Goal: Check status

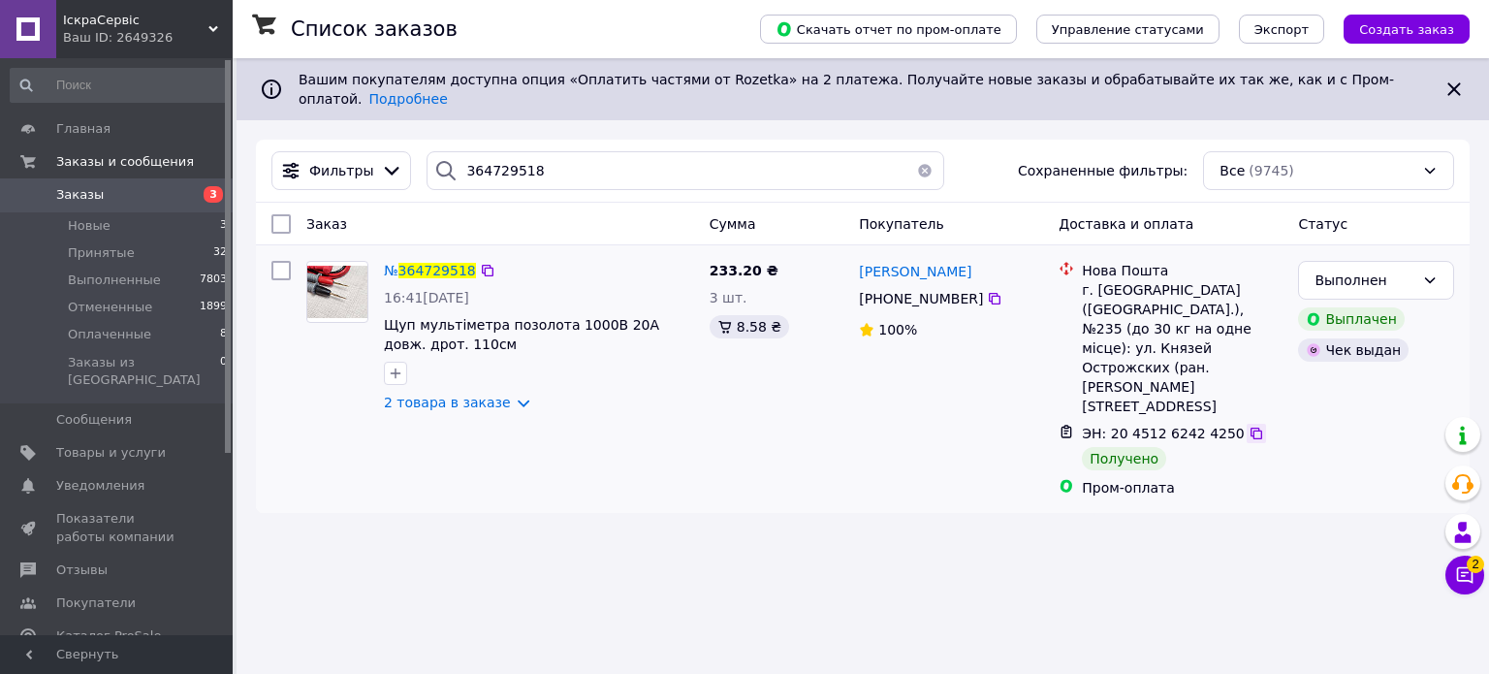
click at [1250, 427] on icon at bounding box center [1256, 433] width 12 height 12
drag, startPoint x: 449, startPoint y: 146, endPoint x: 326, endPoint y: 159, distance: 123.7
click at [327, 159] on div "Фильтры 364729518 Сохраненные фильтры: Все (9745)" at bounding box center [863, 170] width 1198 height 39
paste input "801860"
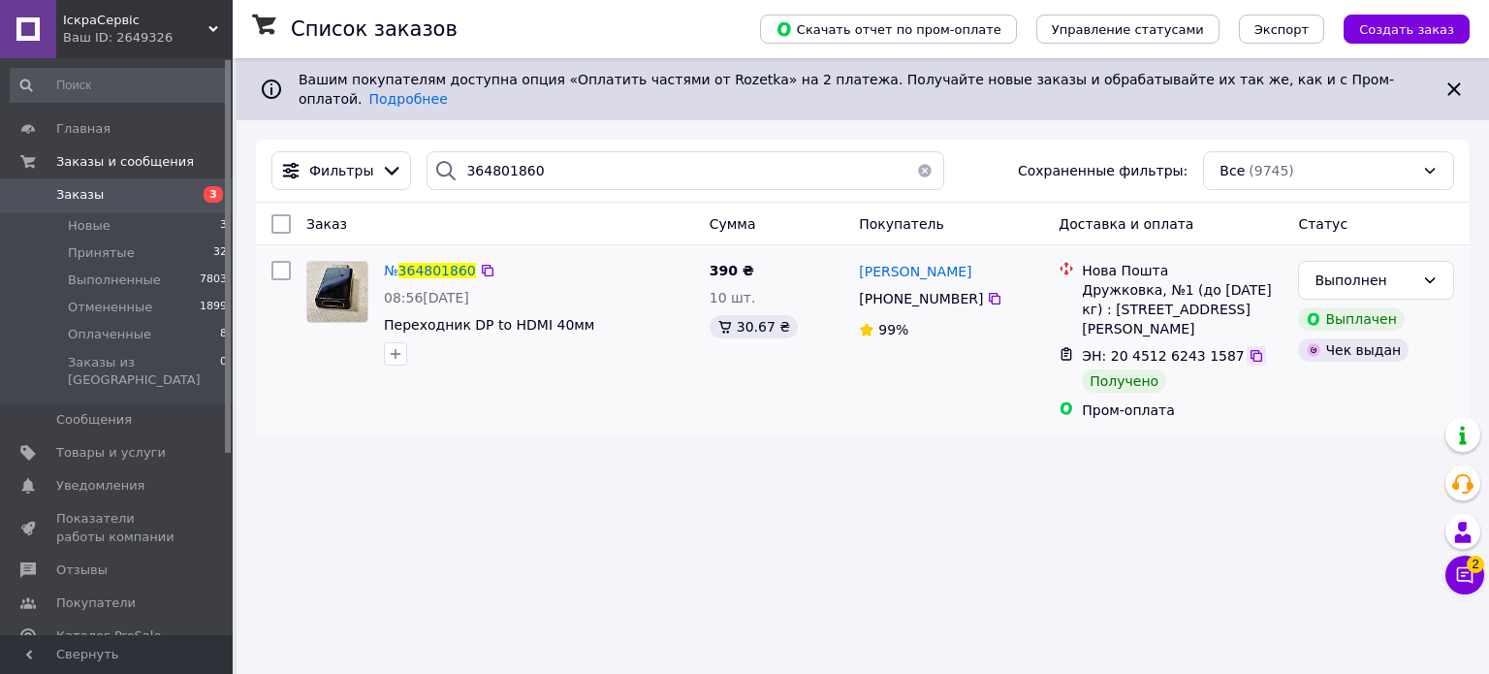
click at [1248, 348] on icon at bounding box center [1256, 356] width 16 height 16
drag, startPoint x: 400, startPoint y: 131, endPoint x: 390, endPoint y: 135, distance: 11.3
click at [392, 140] on div "Фильтры 364801860 Сохраненные фильтры: Все (9745)" at bounding box center [862, 171] width 1213 height 63
paste input "5004957"
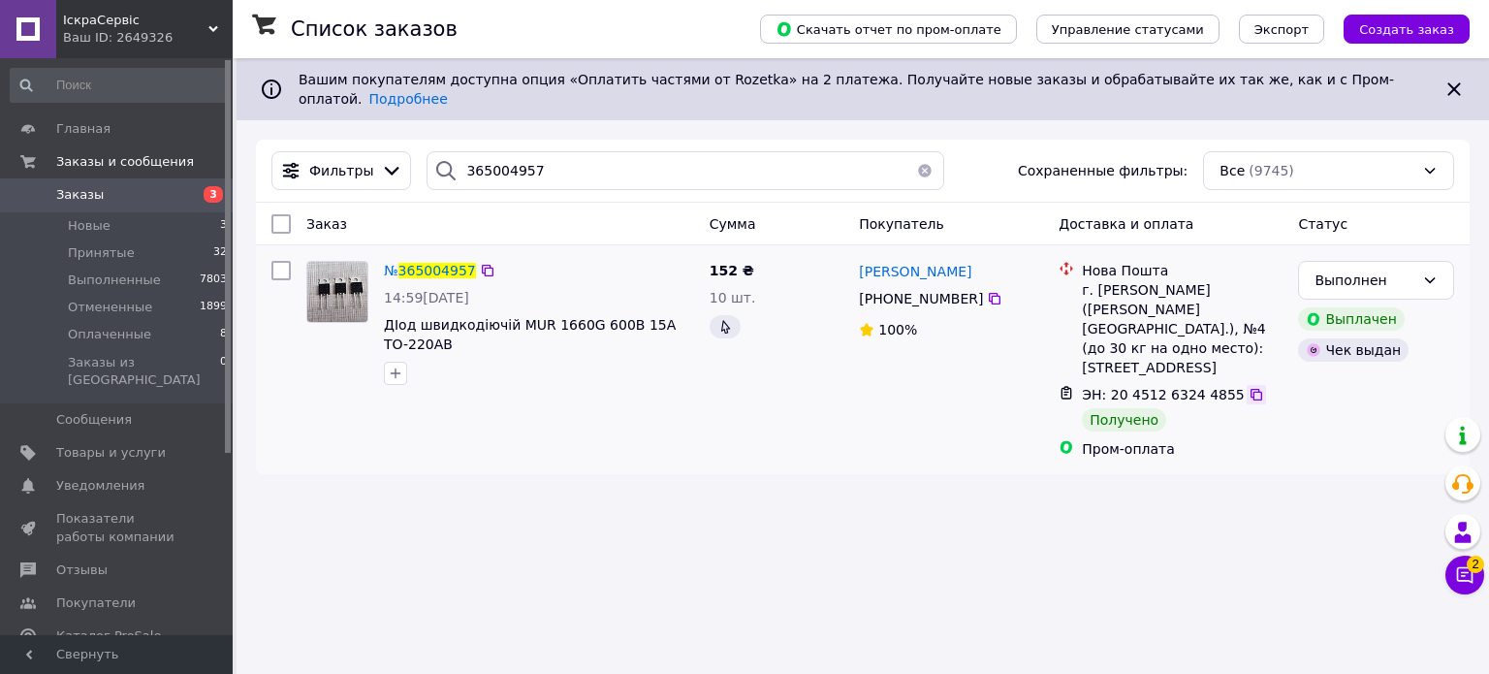
click at [1248, 387] on icon at bounding box center [1256, 395] width 16 height 16
drag, startPoint x: 359, startPoint y: 128, endPoint x: 242, endPoint y: 126, distance: 116.3
click at [242, 126] on div "Список заказов Скачать отчет по пром-оплате Управление статусами Экспорт Создат…" at bounding box center [862, 275] width 1252 height 435
paste input "4603076"
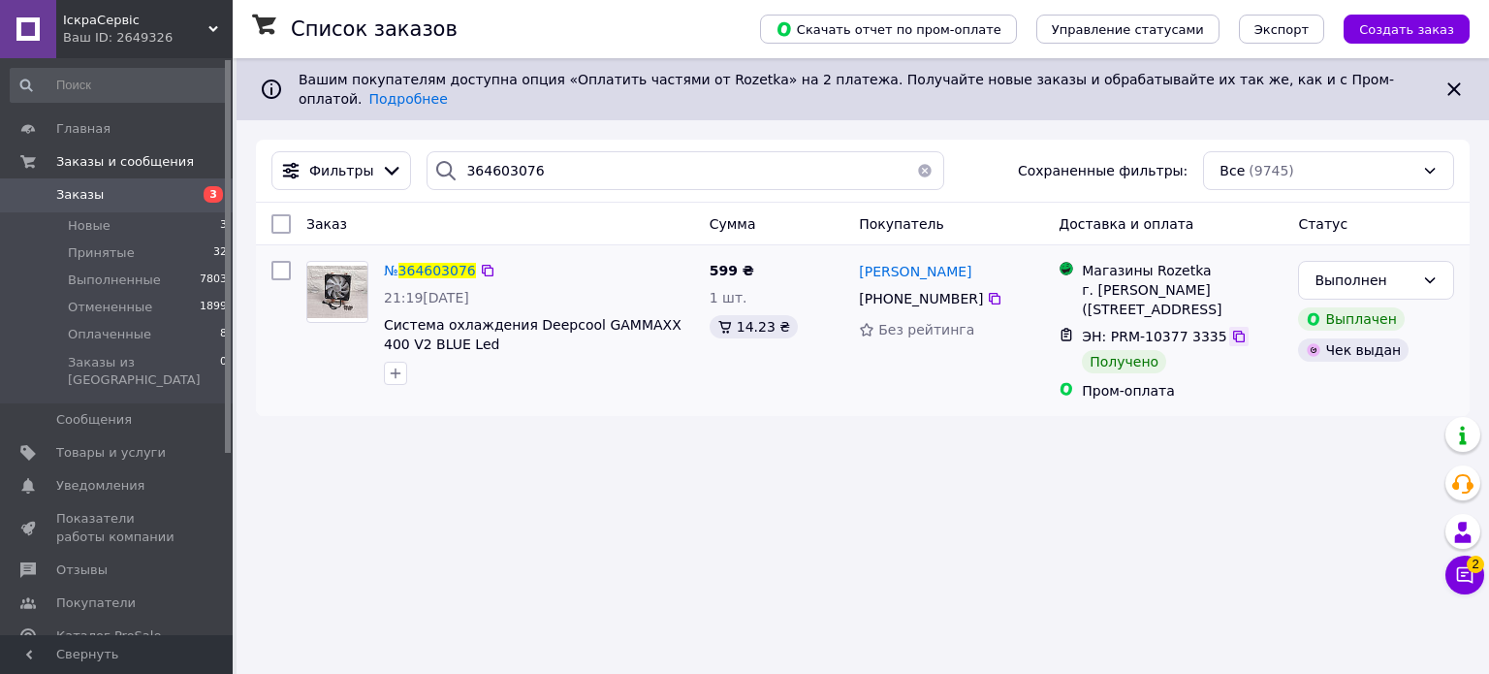
click at [1231, 336] on icon at bounding box center [1239, 337] width 16 height 16
drag, startPoint x: 582, startPoint y: 141, endPoint x: 441, endPoint y: 147, distance: 141.6
click at [441, 151] on div "364603076" at bounding box center [684, 170] width 517 height 39
paste input "564114"
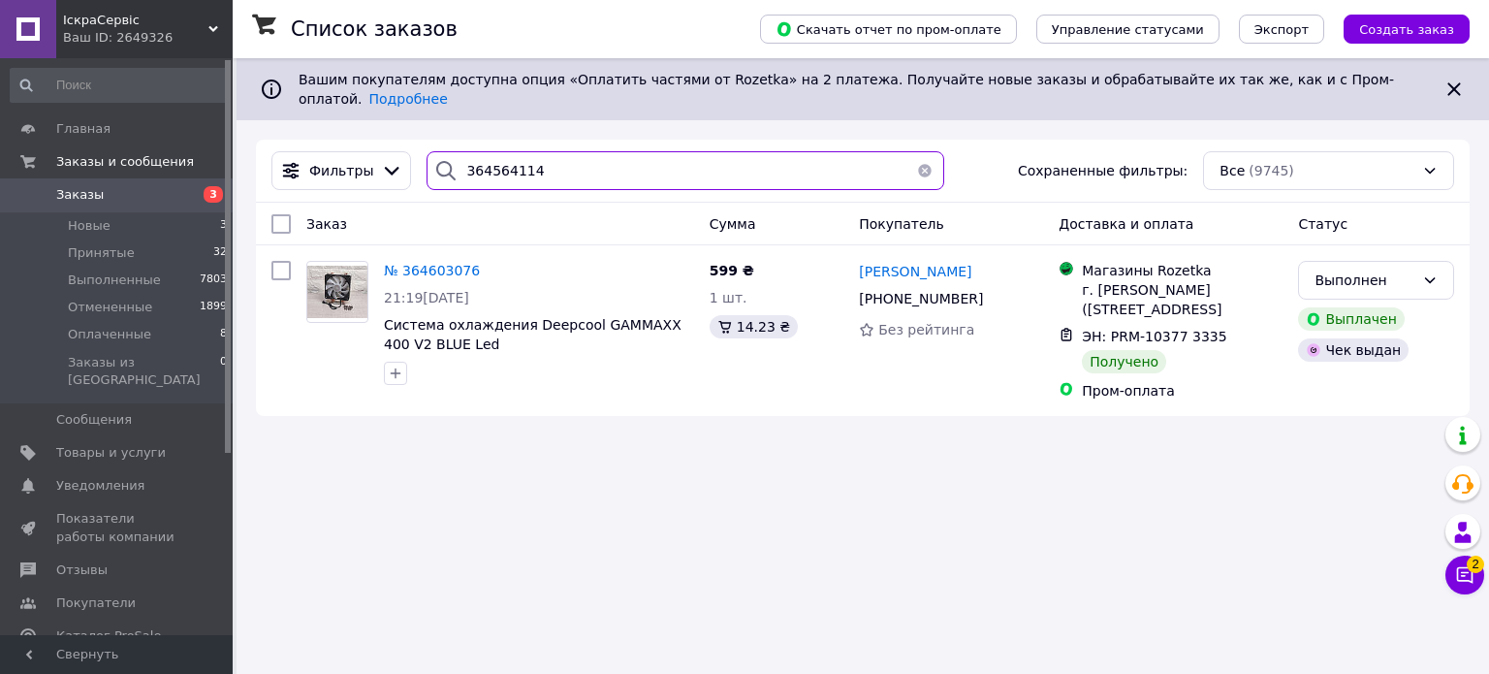
type input "364564114"
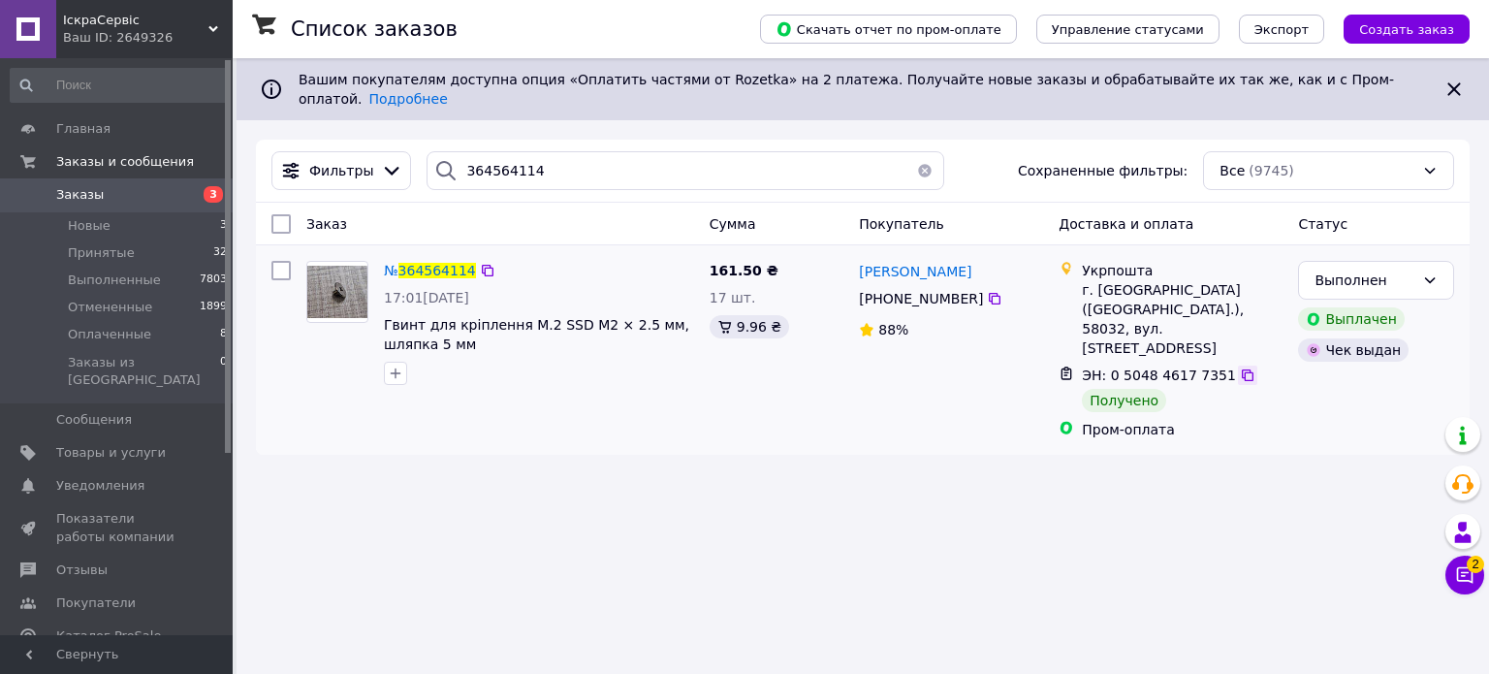
click at [1239, 367] on icon at bounding box center [1247, 375] width 16 height 16
